Goal: Check status: Check status

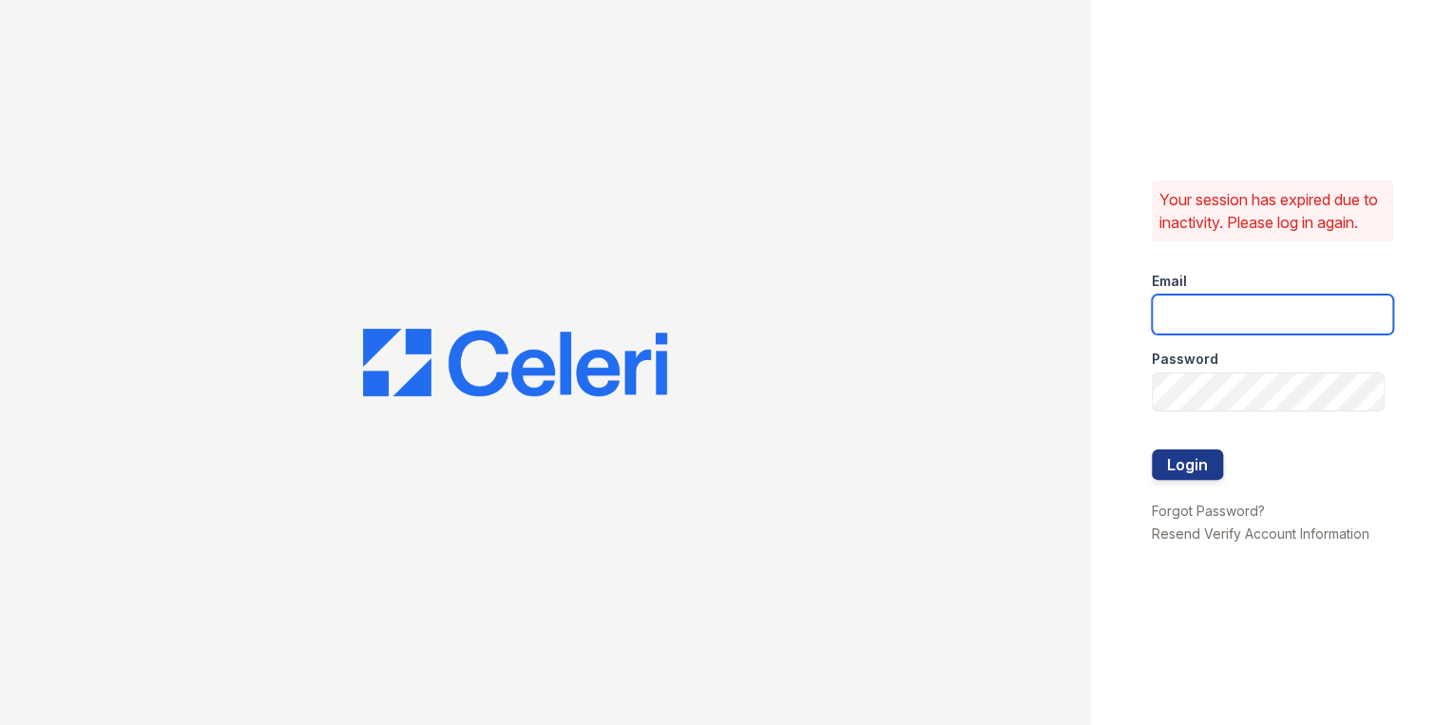
drag, startPoint x: 1158, startPoint y: 322, endPoint x: 1176, endPoint y: 323, distance: 18.1
click at [1165, 323] on input "email" at bounding box center [1273, 315] width 242 height 40
type input "mimi@jaygroupny.com"
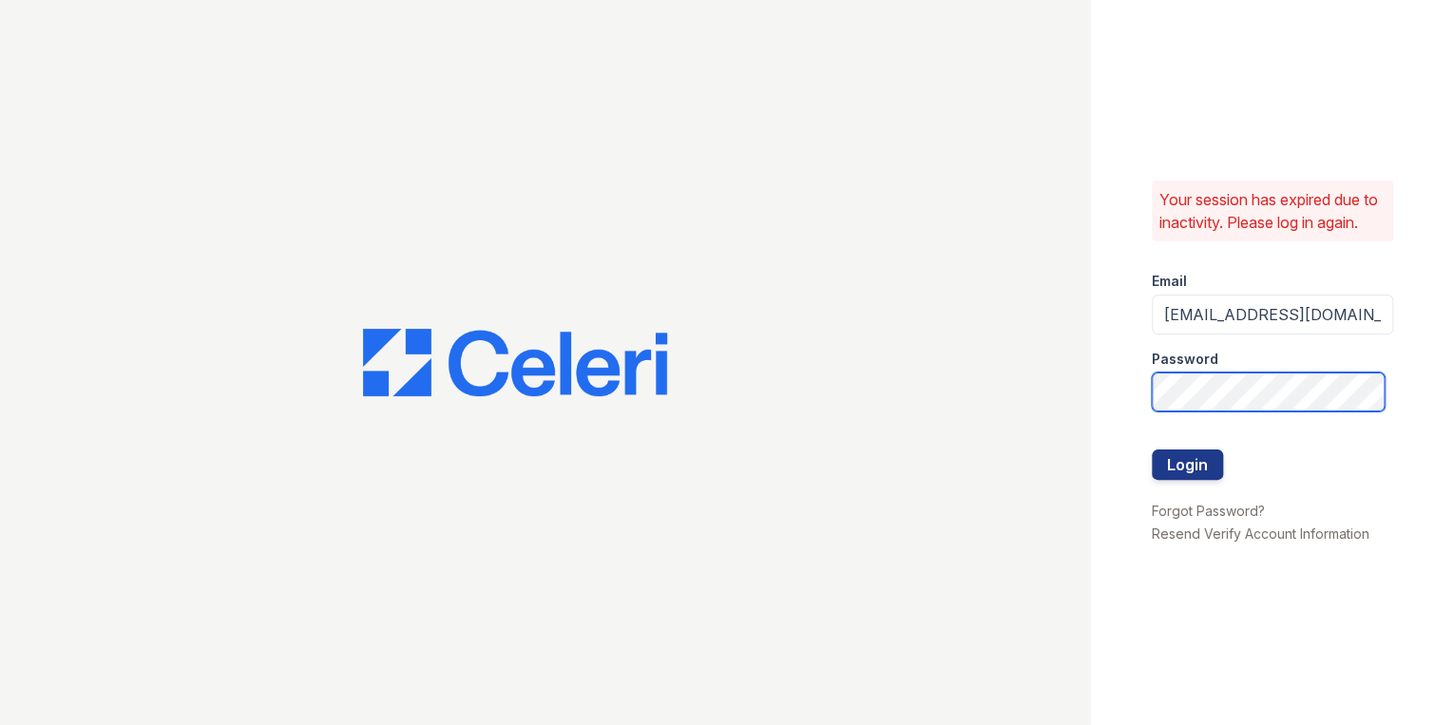
click at [1152, 449] on button "Login" at bounding box center [1187, 464] width 71 height 30
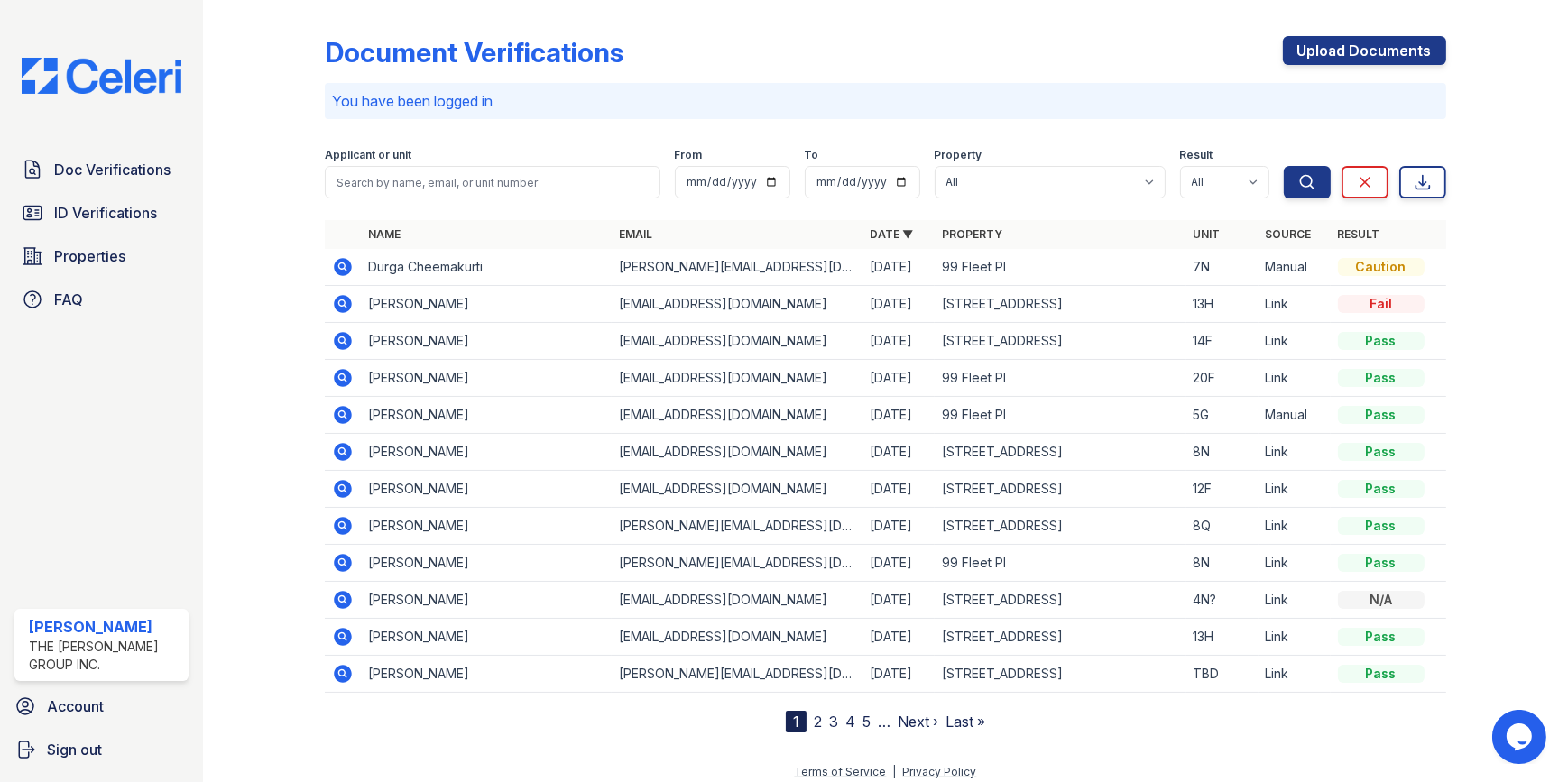
click at [340, 275] on icon at bounding box center [343, 267] width 22 height 22
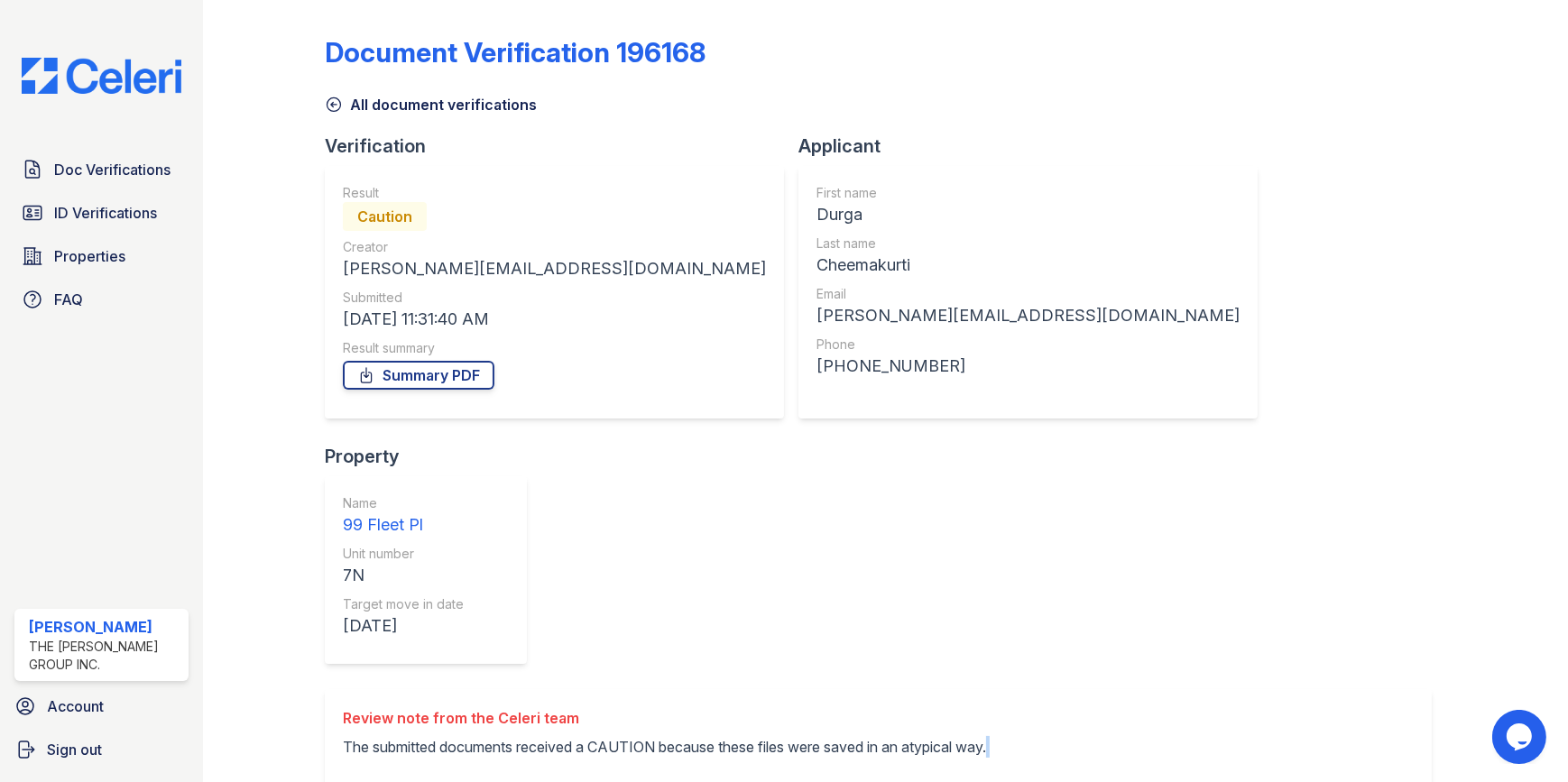
drag, startPoint x: 371, startPoint y: 513, endPoint x: 1127, endPoint y: 496, distance: 756.2
click at [1111, 496] on div "Document Verification 196168 All document verifications Verification Result Cau…" at bounding box center [885, 586] width 1120 height 1158
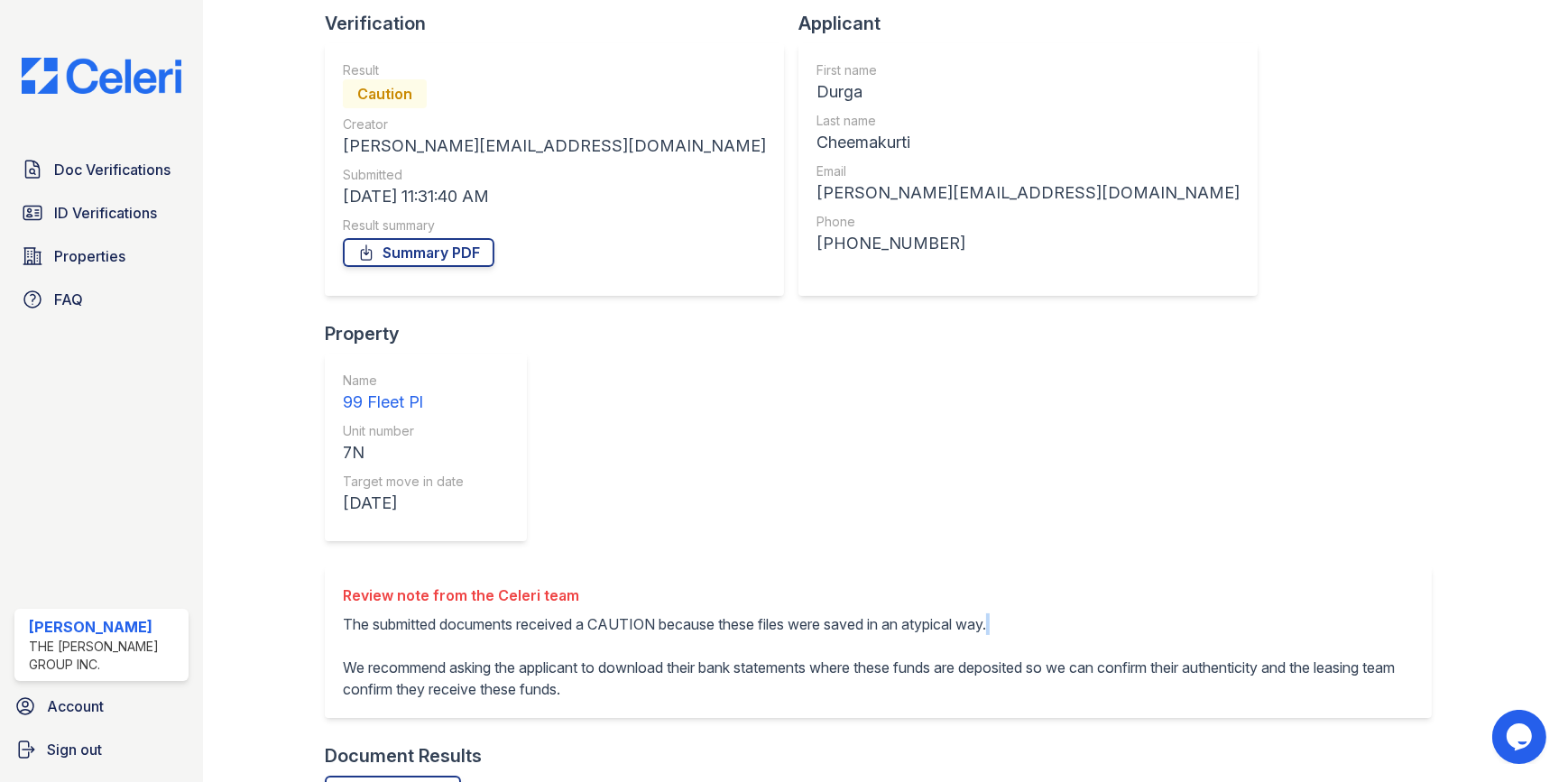
scroll to position [163, 0]
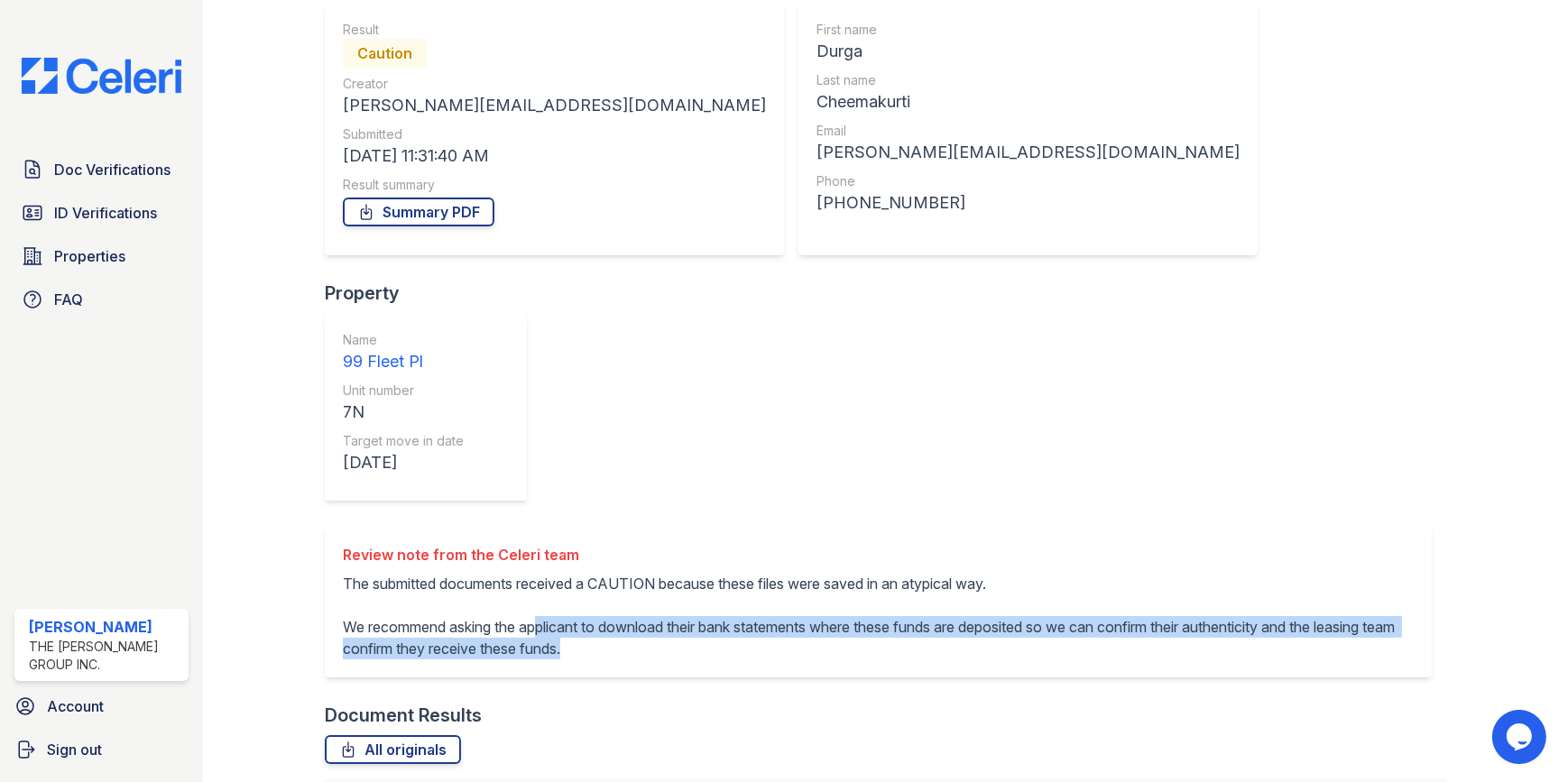
drag, startPoint x: 570, startPoint y: 386, endPoint x: 1114, endPoint y: 416, distance: 544.8
click at [1114, 416] on div "Document Verification 196168 All document verifications Verification Result Cau…" at bounding box center [885, 423] width 1120 height 1158
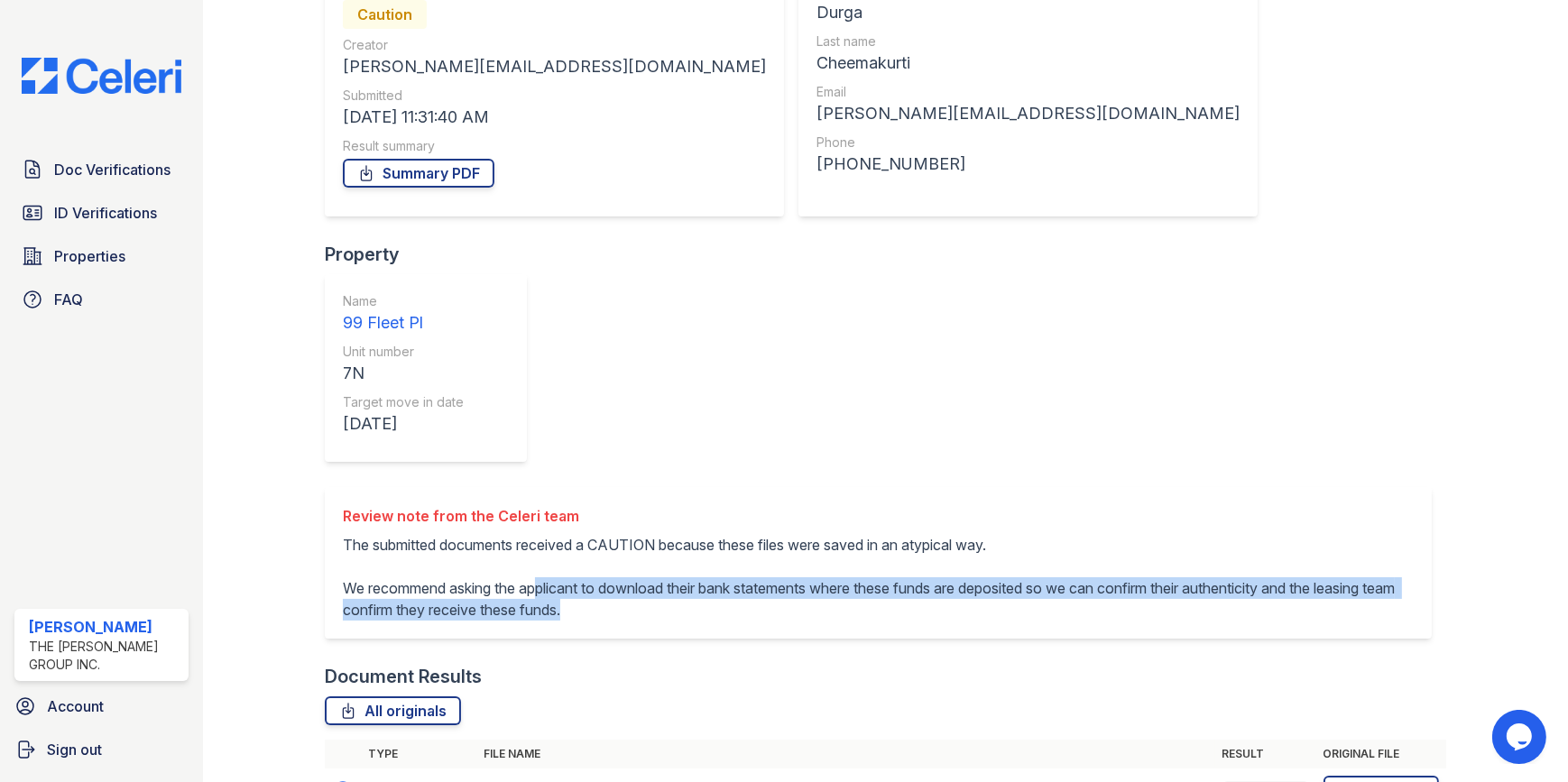
scroll to position [219, 0]
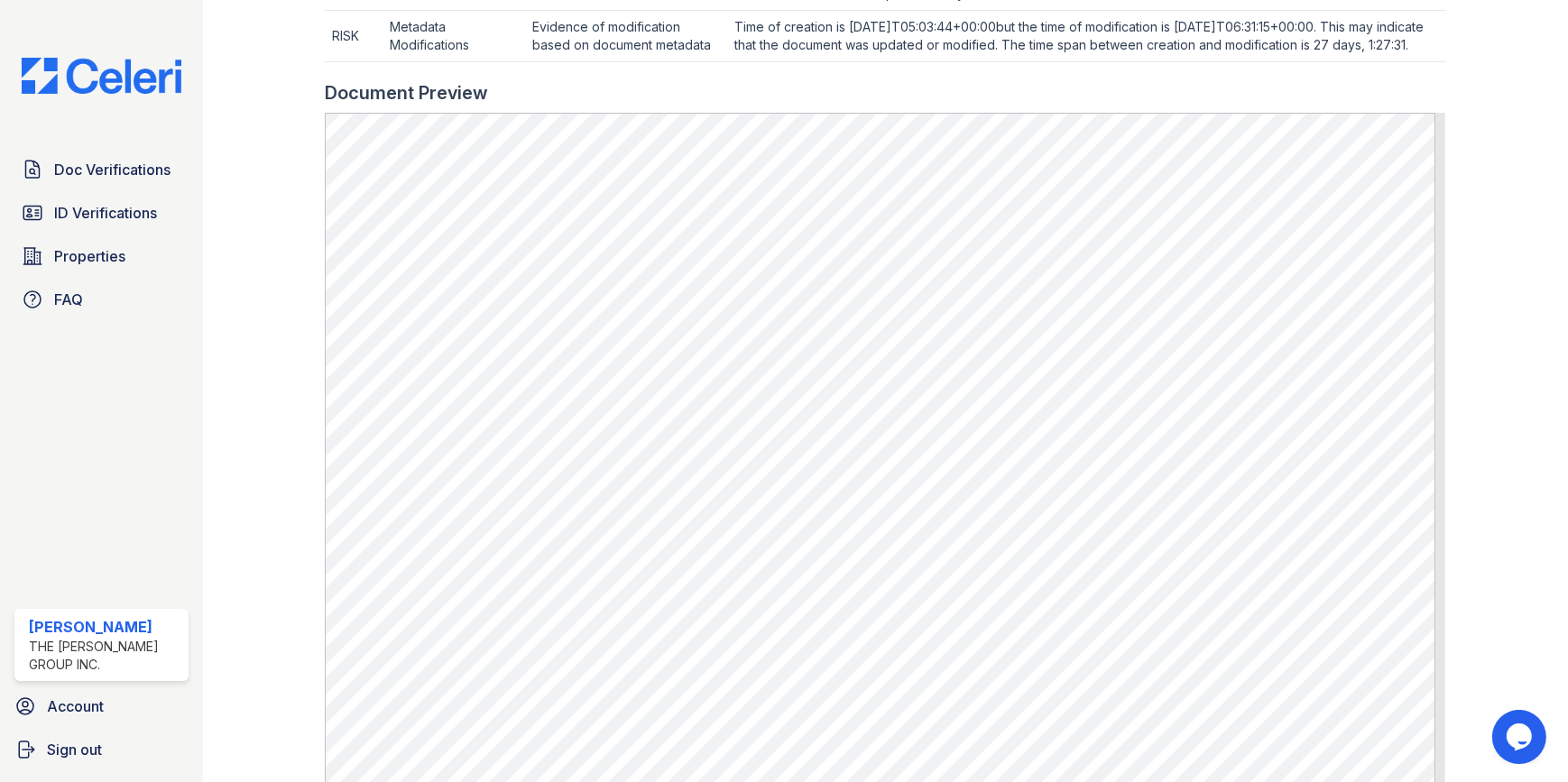
scroll to position [691, 0]
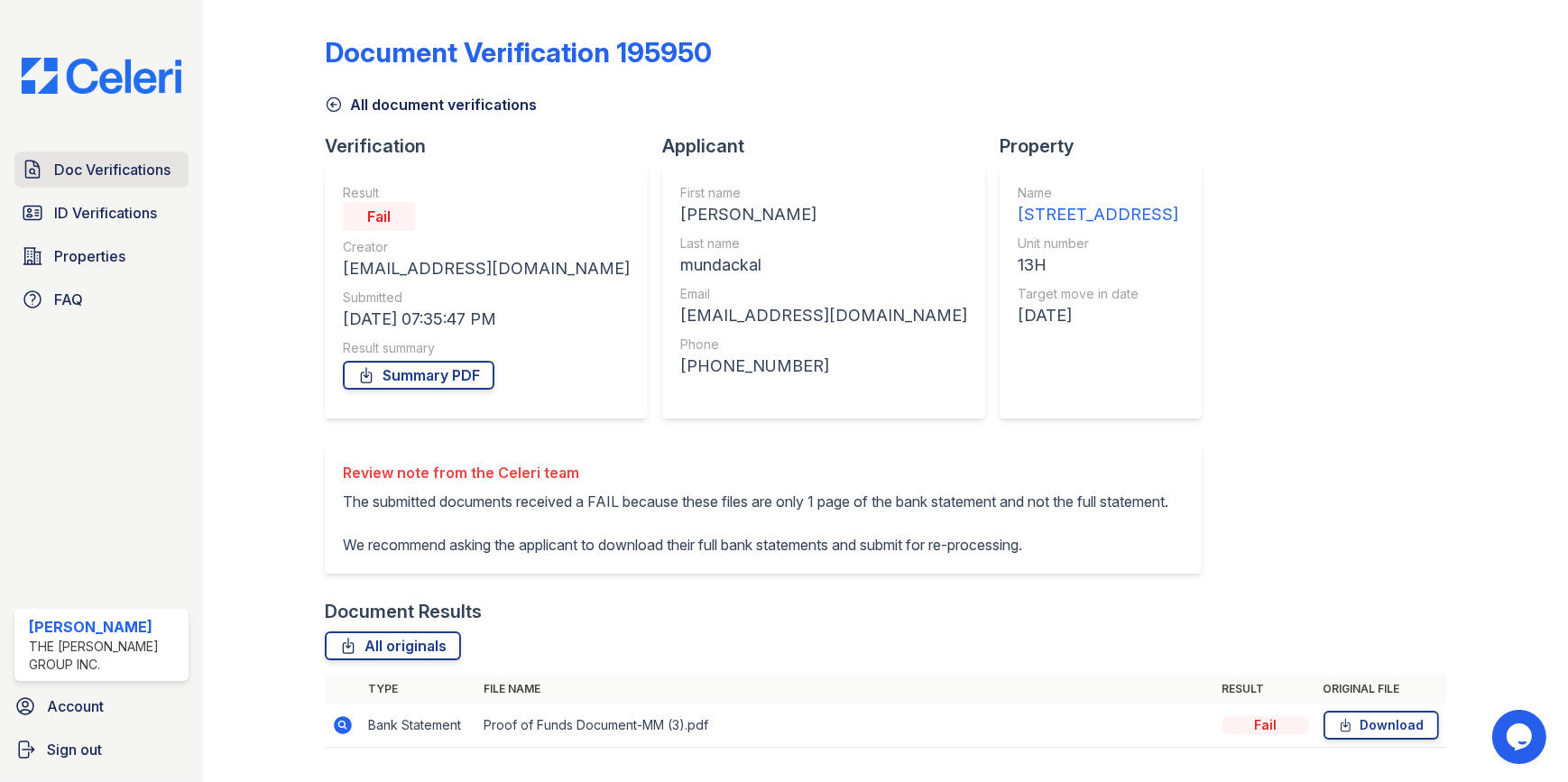
click at [87, 179] on span "Doc Verifications" at bounding box center [112, 169] width 117 height 22
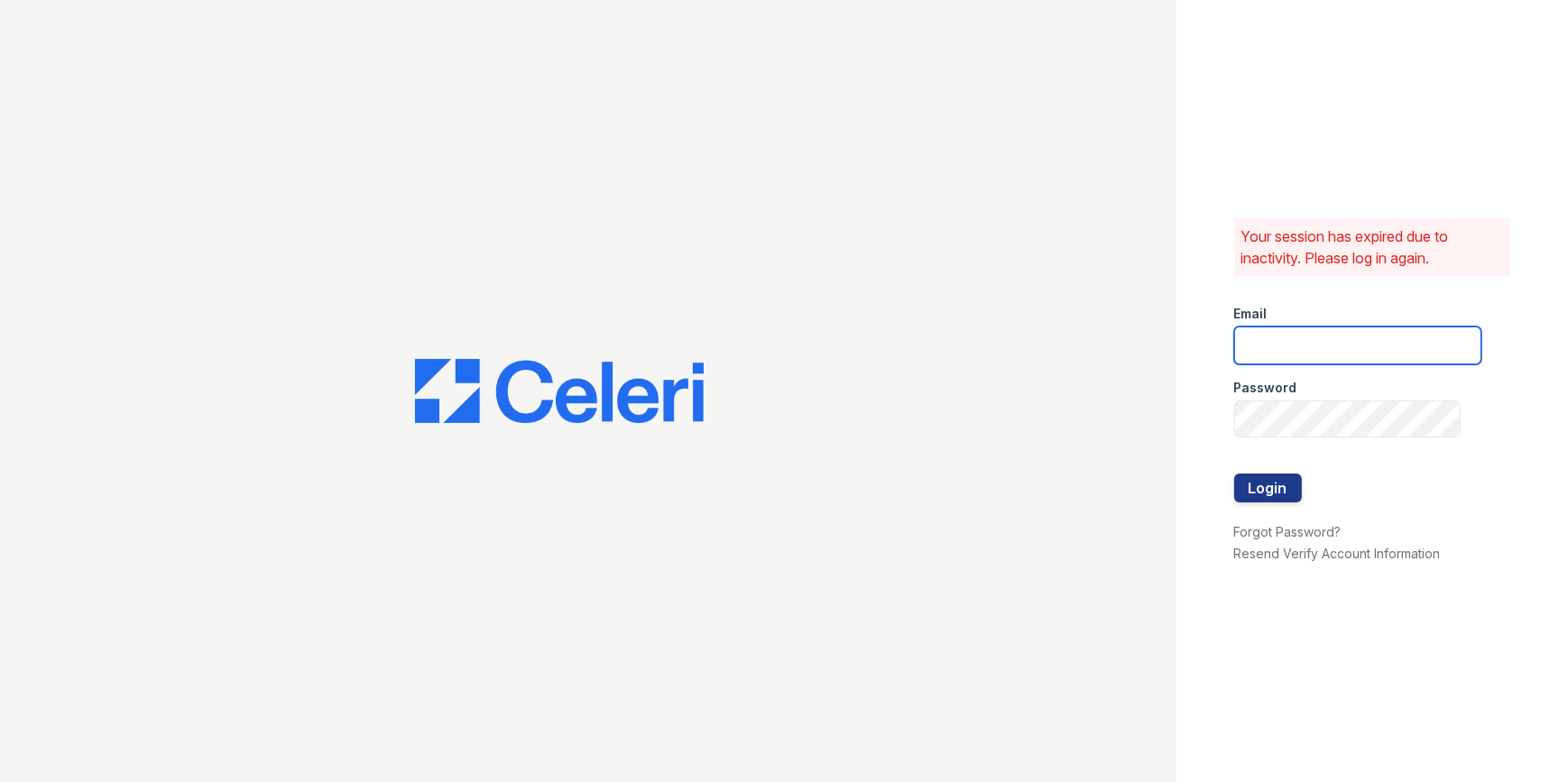
click at [1274, 352] on input "email" at bounding box center [1357, 345] width 247 height 38
type input "[EMAIL_ADDRESS][DOMAIN_NAME]"
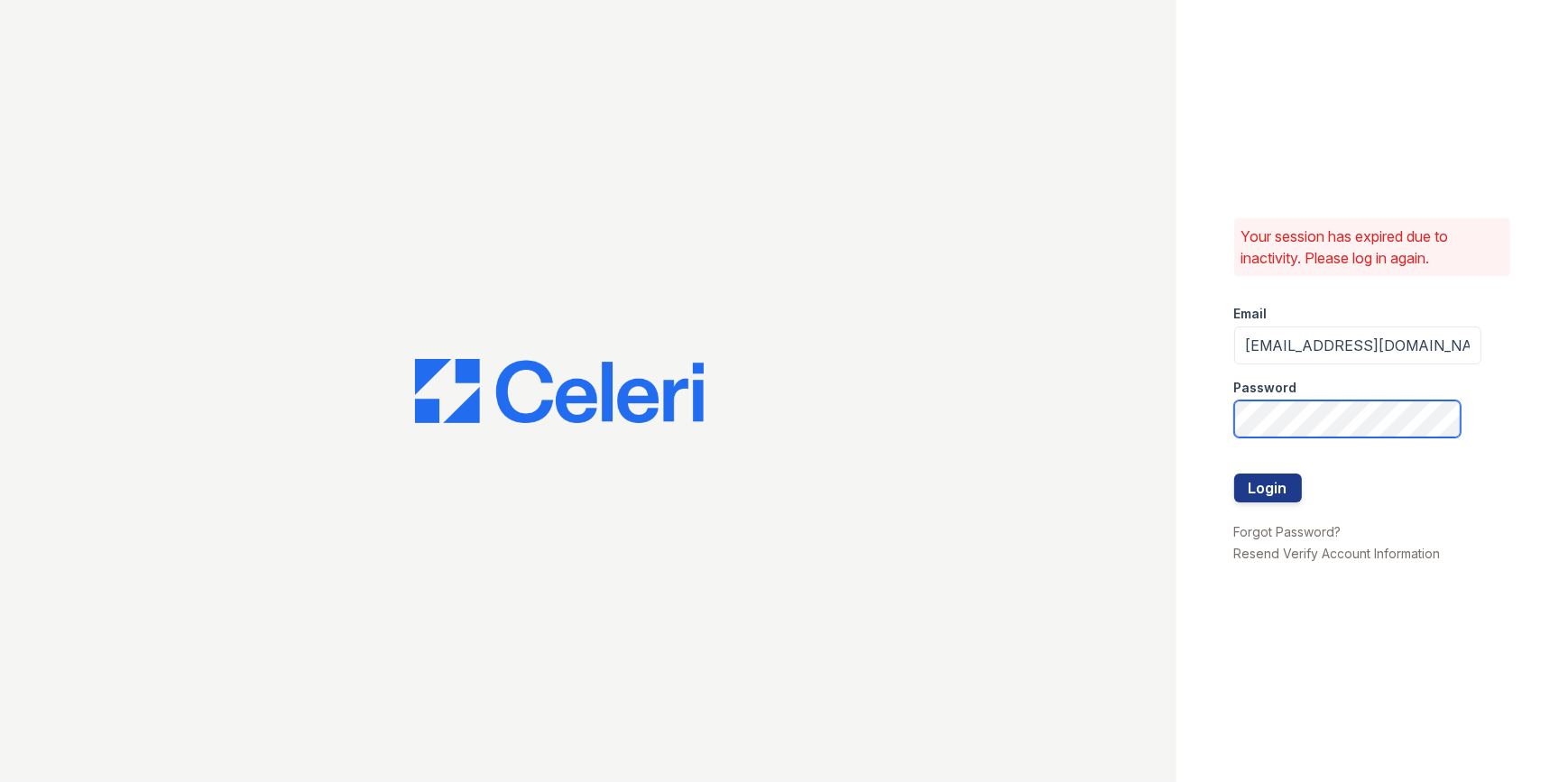
click at [1234, 474] on button "Login" at bounding box center [1267, 488] width 67 height 28
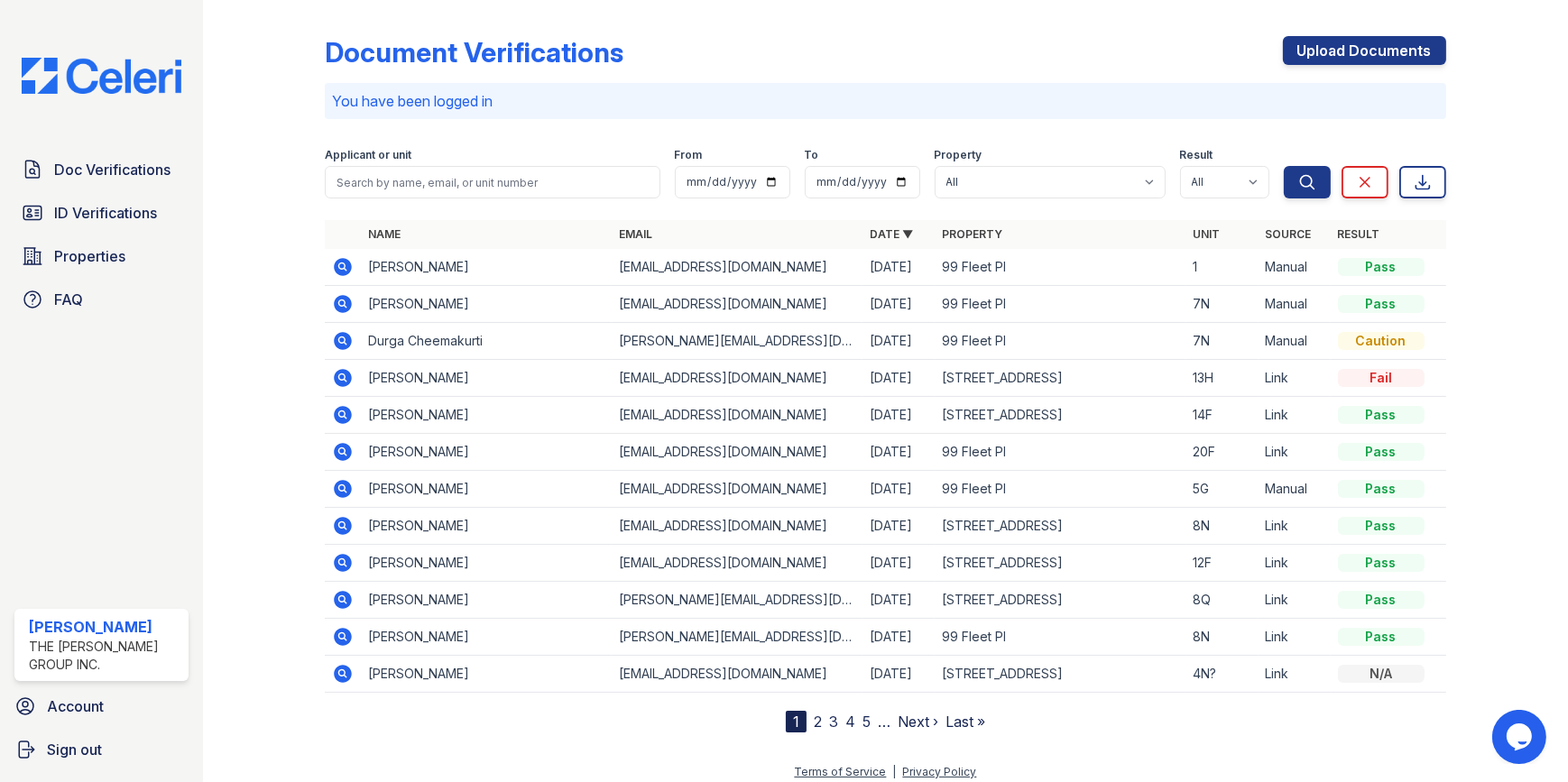
click at [343, 305] on icon at bounding box center [343, 304] width 22 height 22
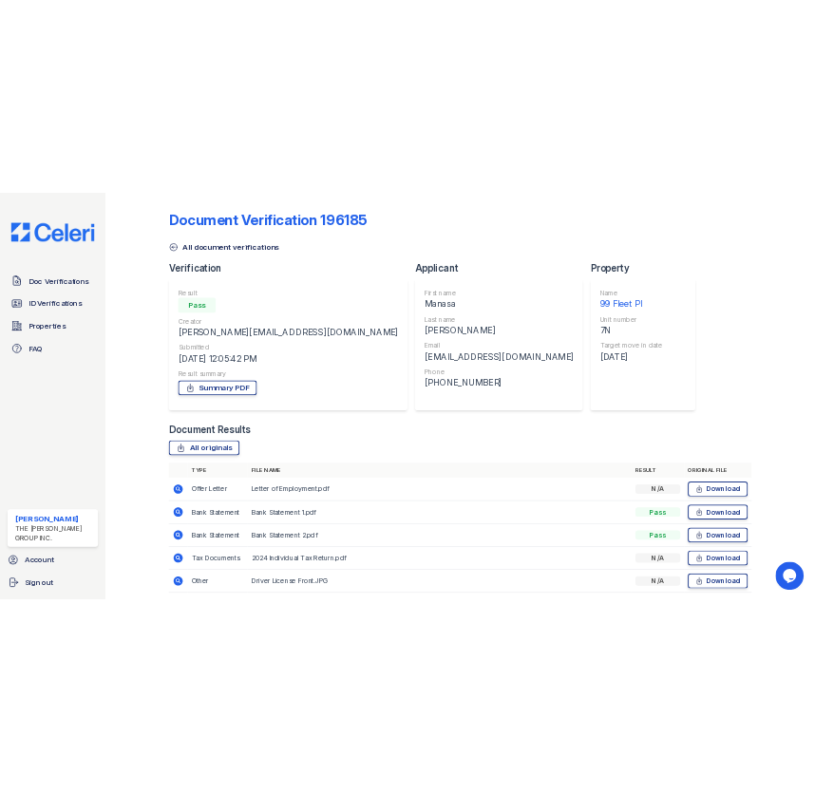
scroll to position [68, 0]
